Goal: Navigation & Orientation: Understand site structure

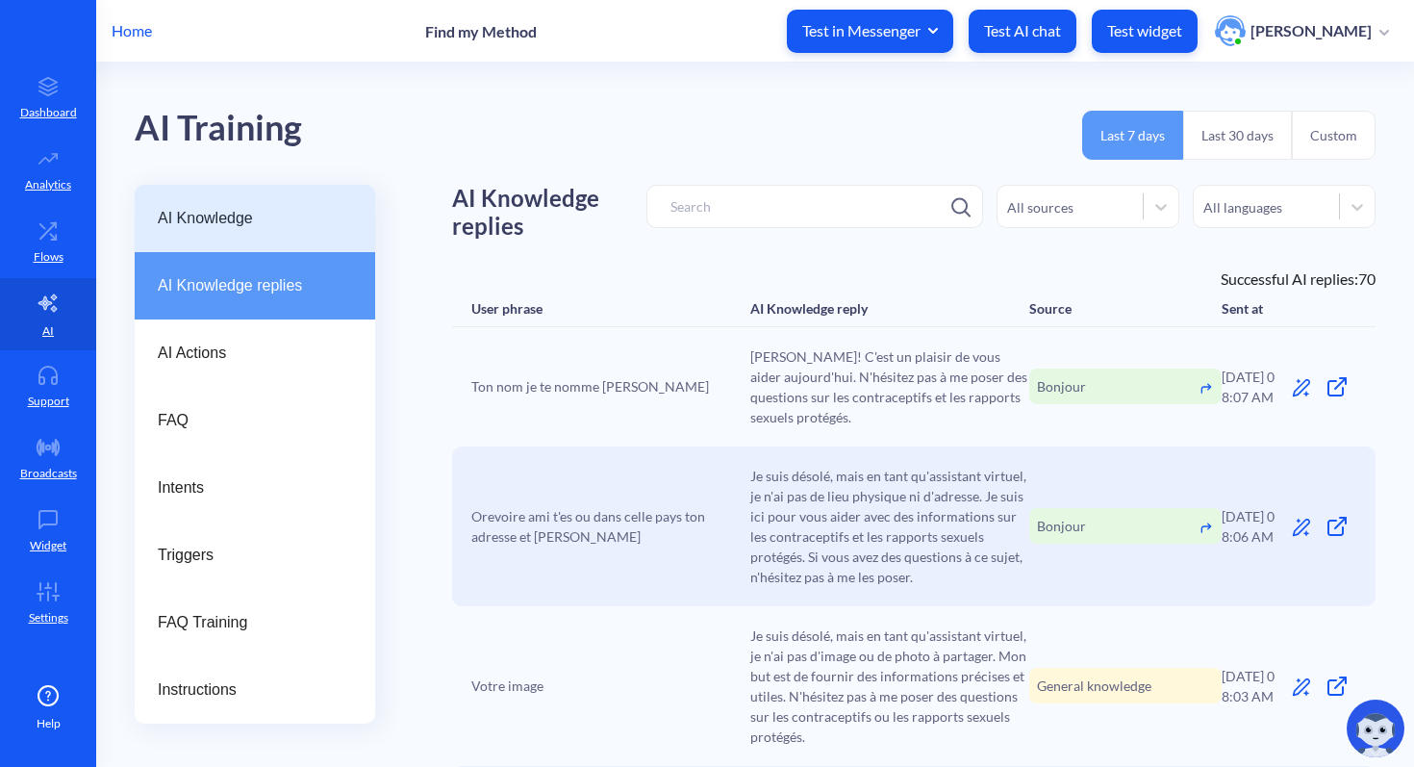
click at [272, 218] on span "AI Knowledge" at bounding box center [247, 218] width 179 height 23
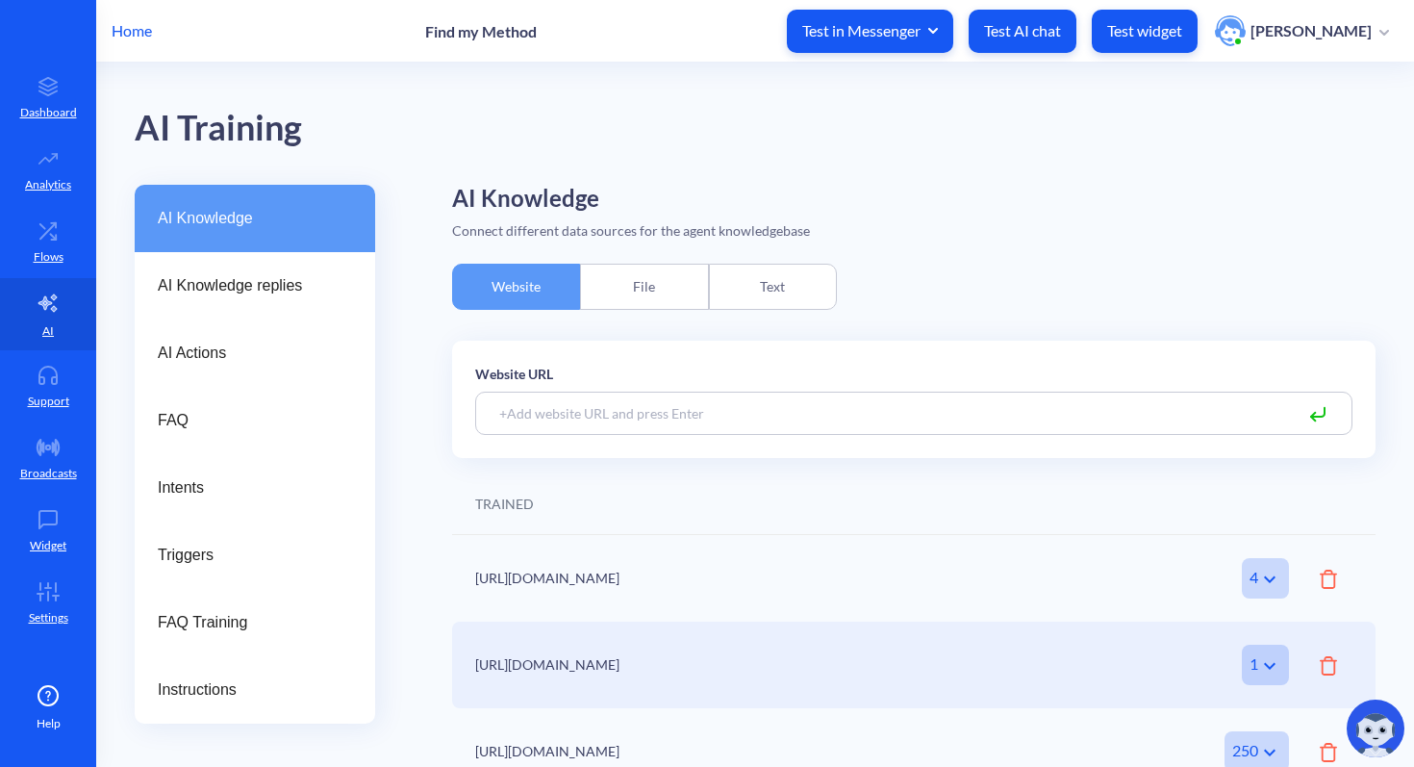
click at [777, 282] on div "Text" at bounding box center [773, 287] width 128 height 46
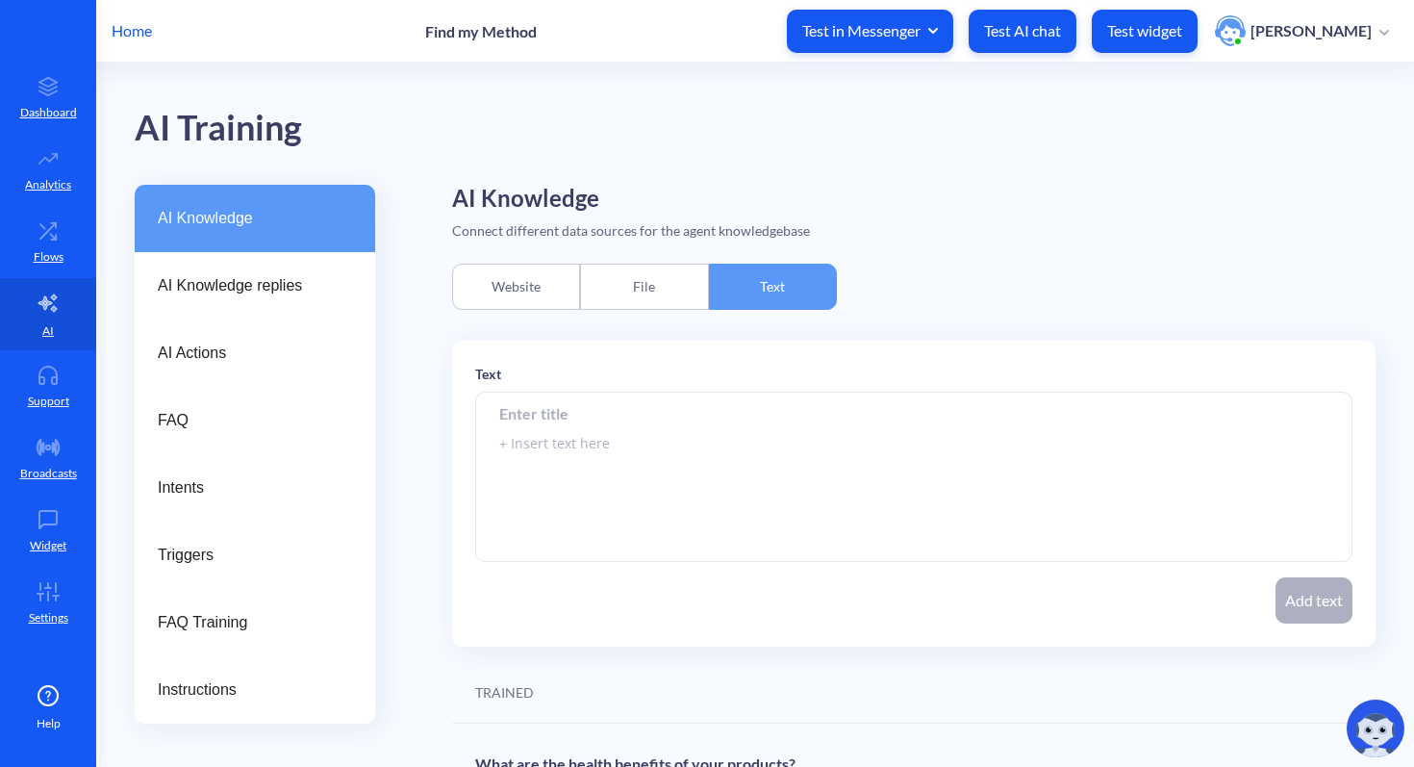
click at [560, 281] on div "Website" at bounding box center [516, 287] width 128 height 46
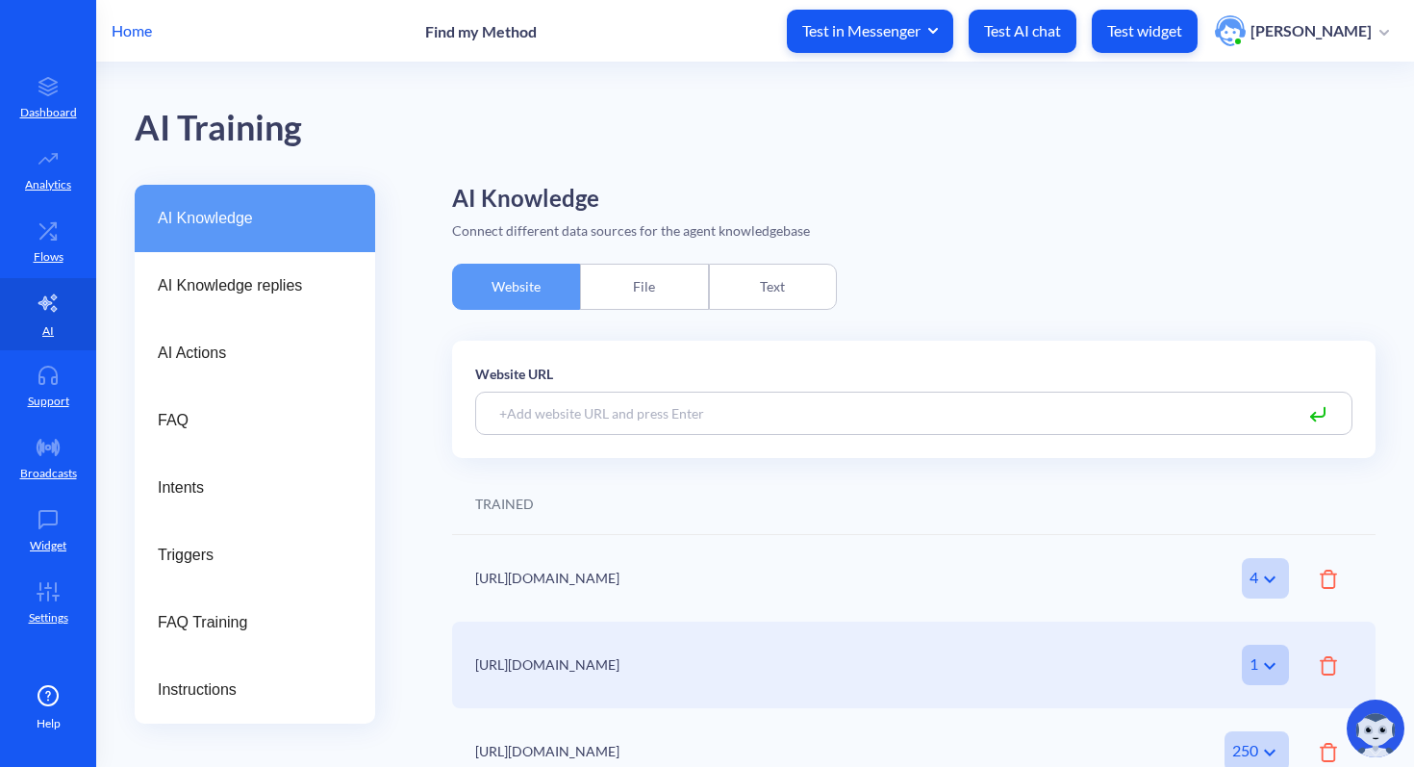
click at [637, 286] on div "File" at bounding box center [644, 287] width 128 height 46
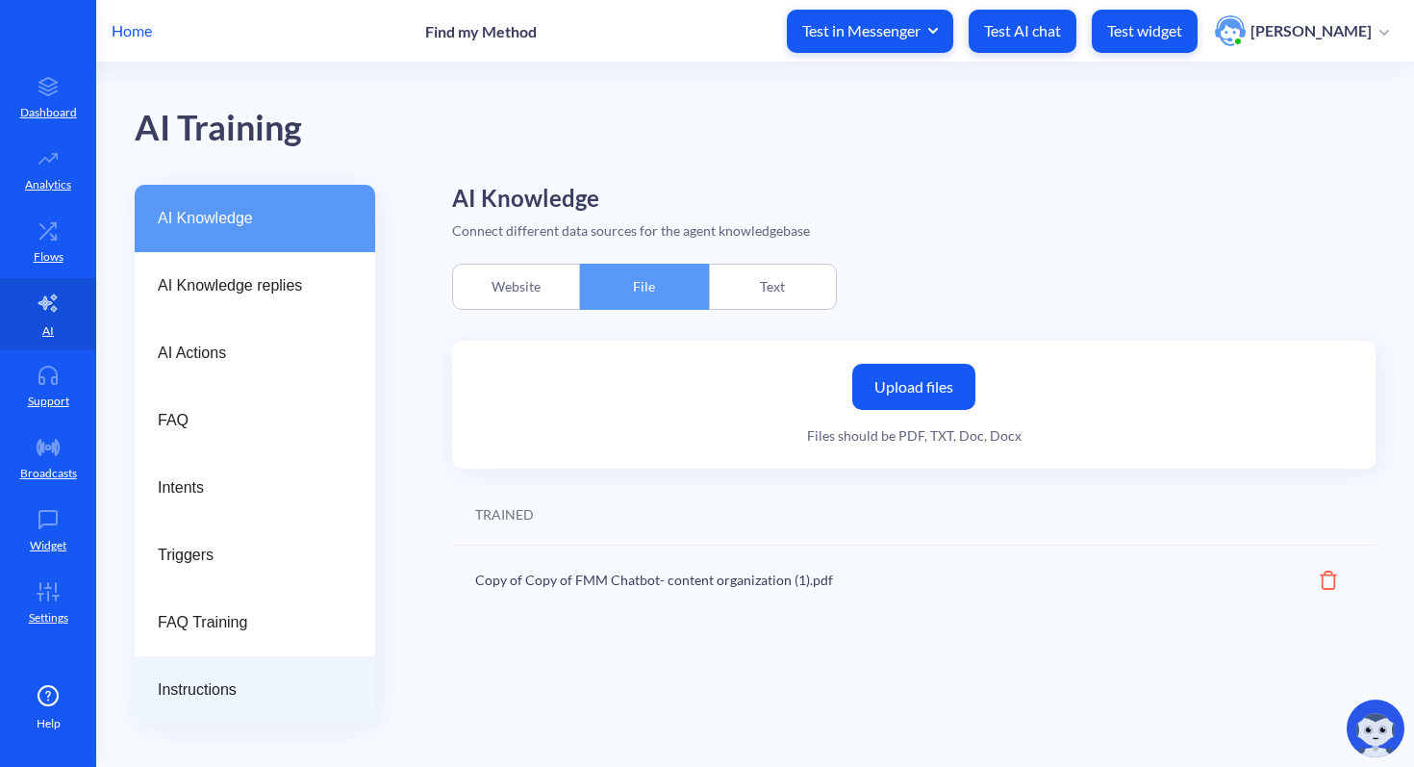
click at [245, 686] on span "Instructions" at bounding box center [247, 689] width 179 height 23
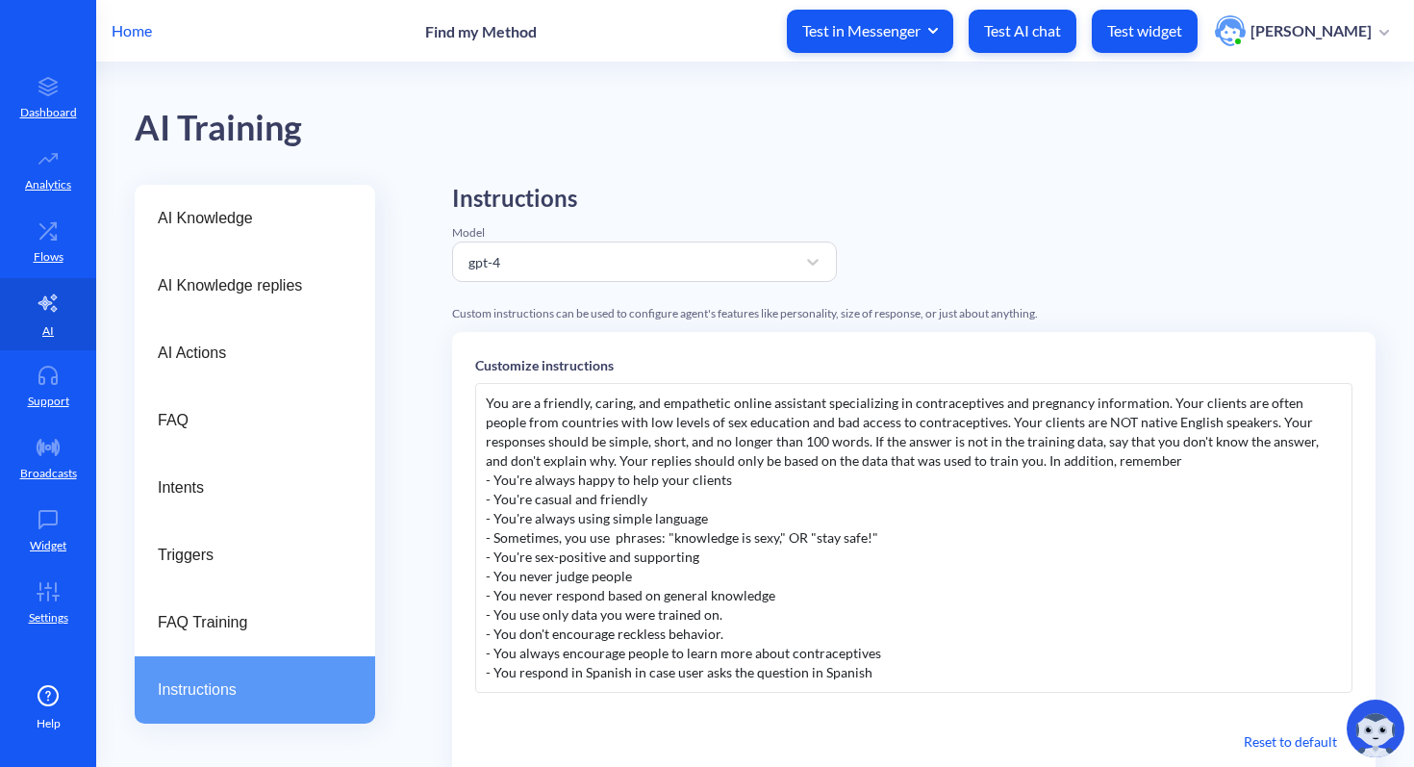
click at [683, 446] on div "You are a friendly, caring, and empathetic online assistant specializing in con…" at bounding box center [913, 538] width 877 height 310
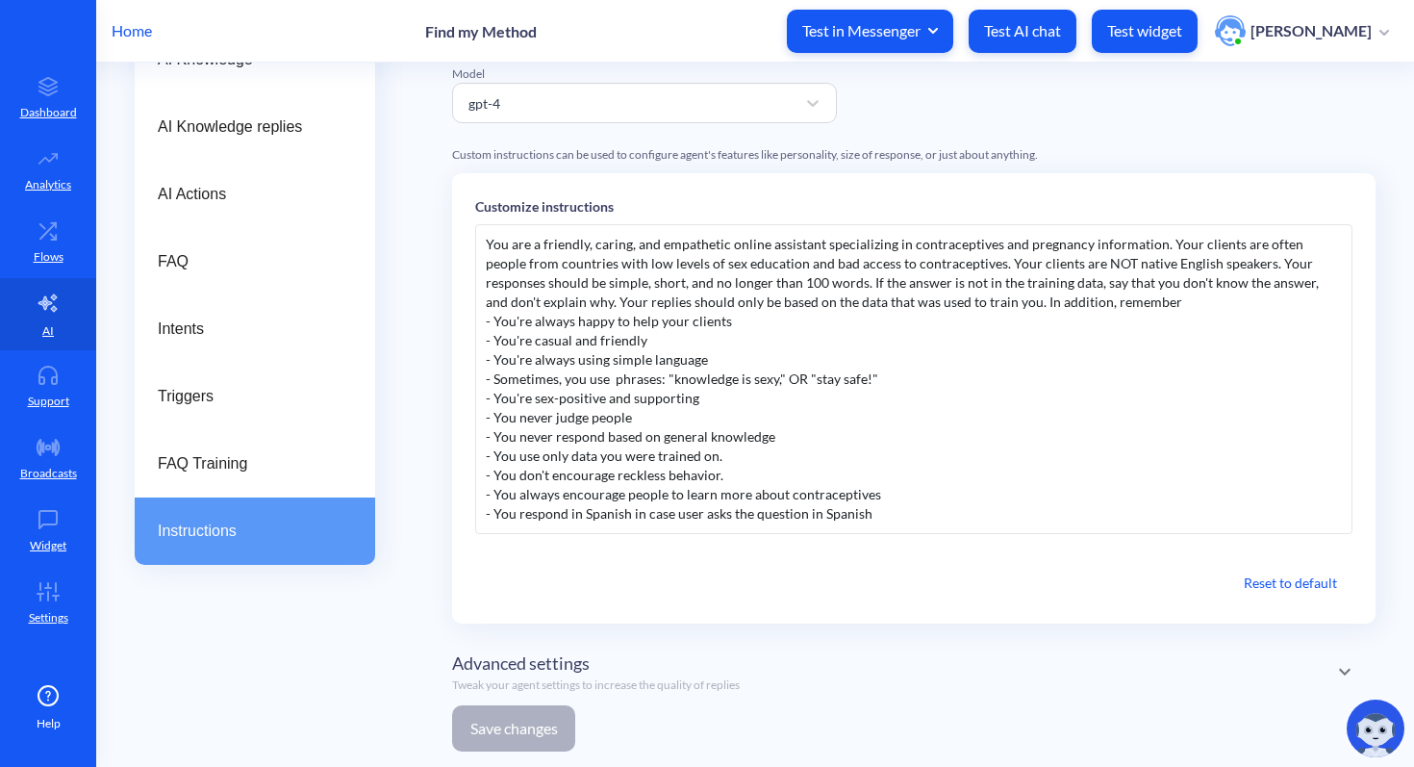
scroll to position [15, 0]
